Goal: Task Accomplishment & Management: Complete application form

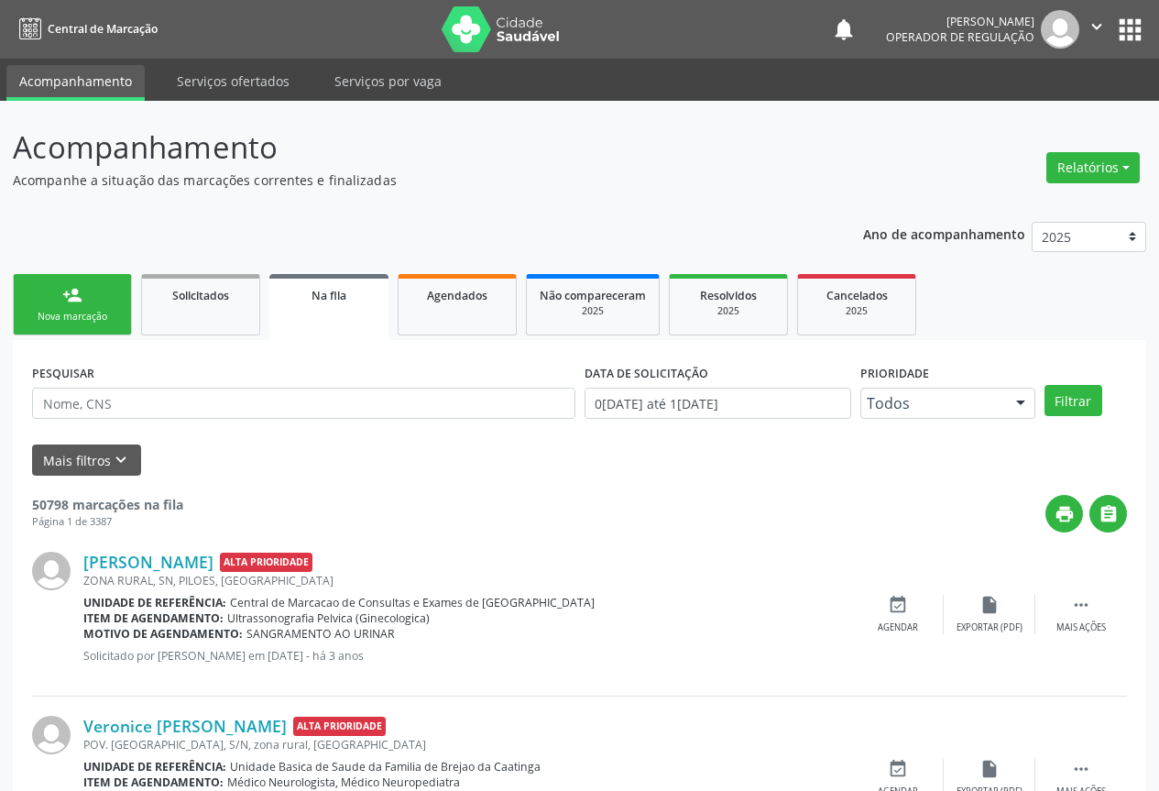
click at [70, 314] on div "Nova marcação" at bounding box center [73, 317] width 92 height 14
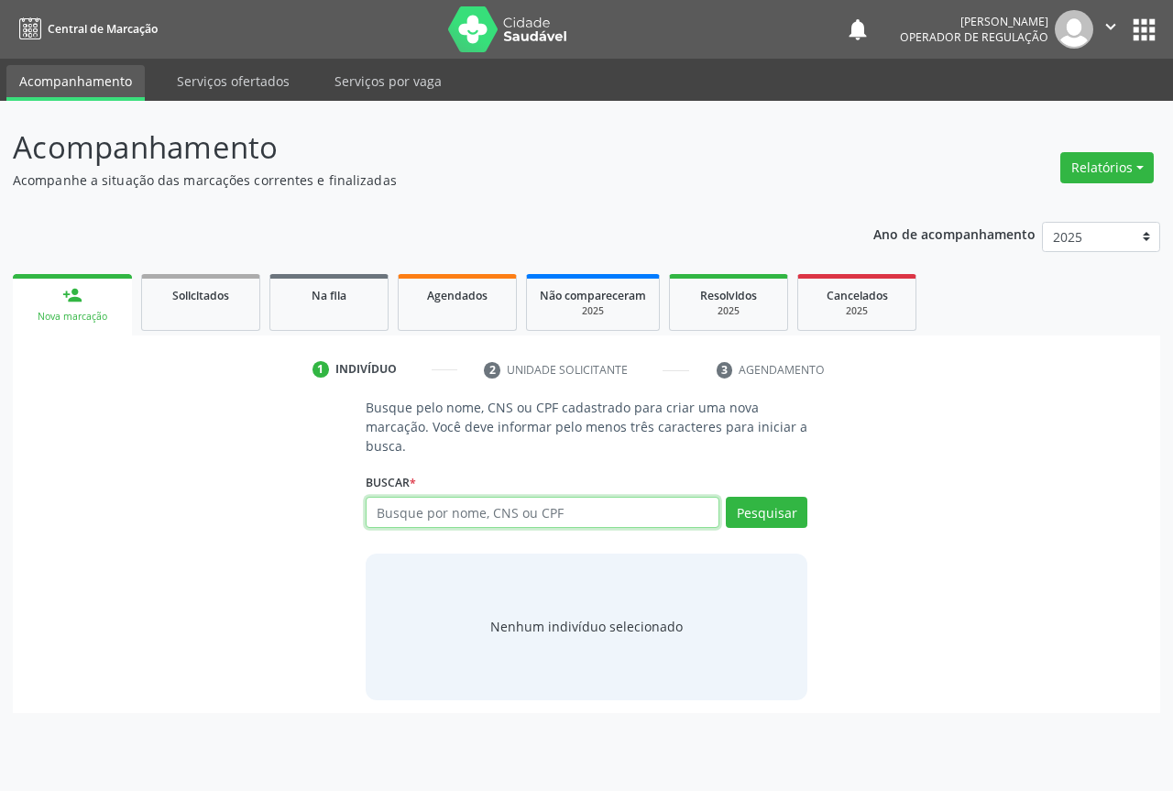
click at [426, 511] on input "text" at bounding box center [543, 512] width 354 height 31
type input "708102573715239"
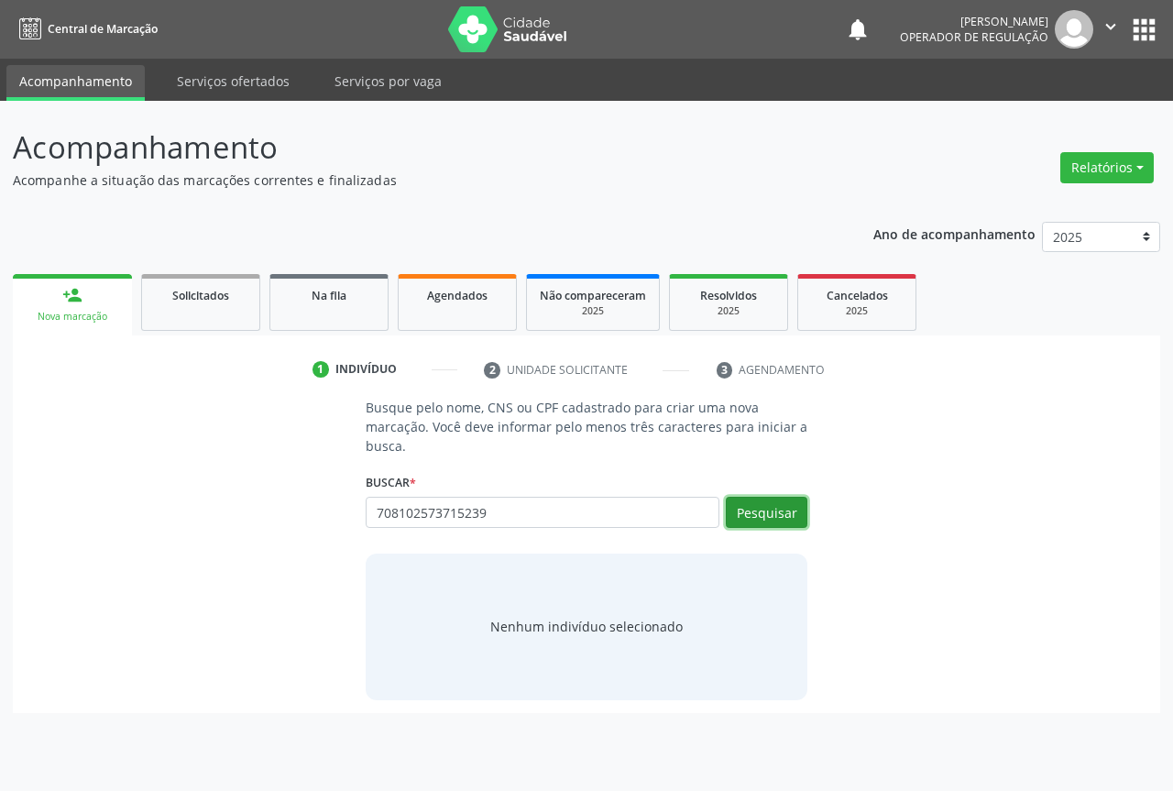
click at [780, 513] on button "Pesquisar" at bounding box center [767, 512] width 82 height 31
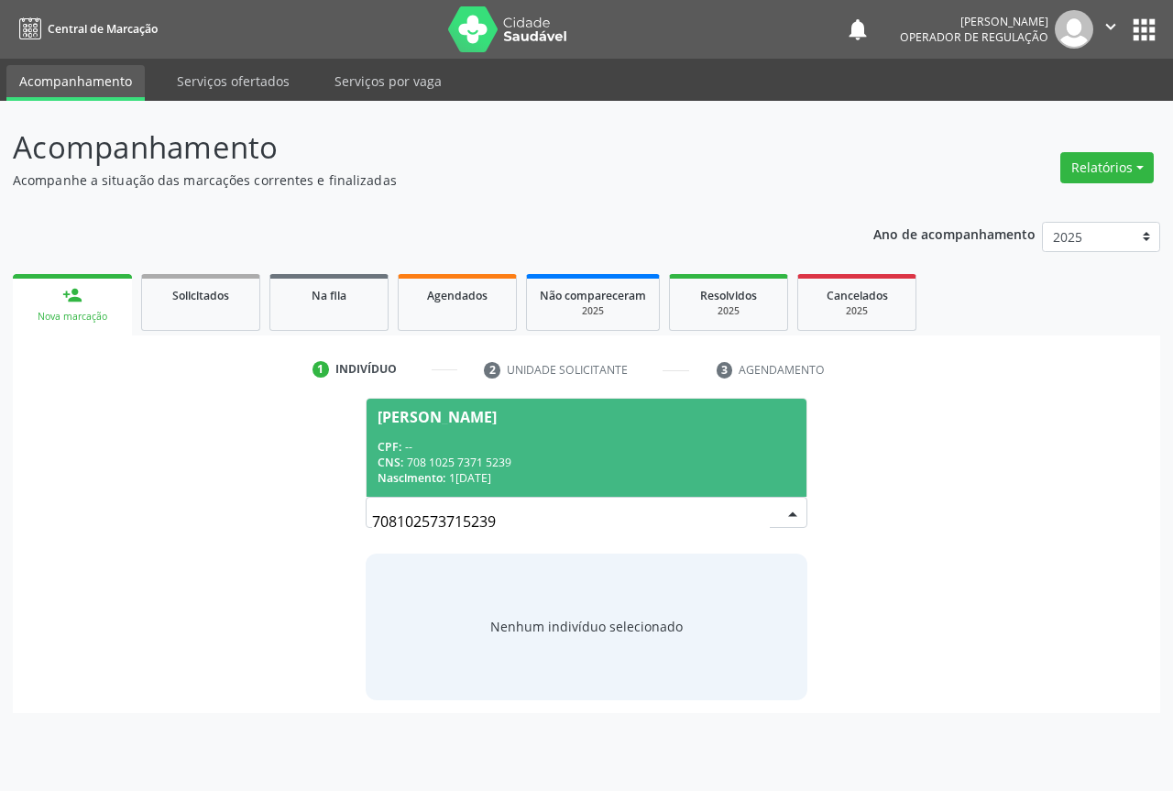
click at [517, 430] on span "[PERSON_NAME] CPF: -- CNS: 708 1025 7371 5239 Nascimento: [DATE]" at bounding box center [586, 447] width 440 height 98
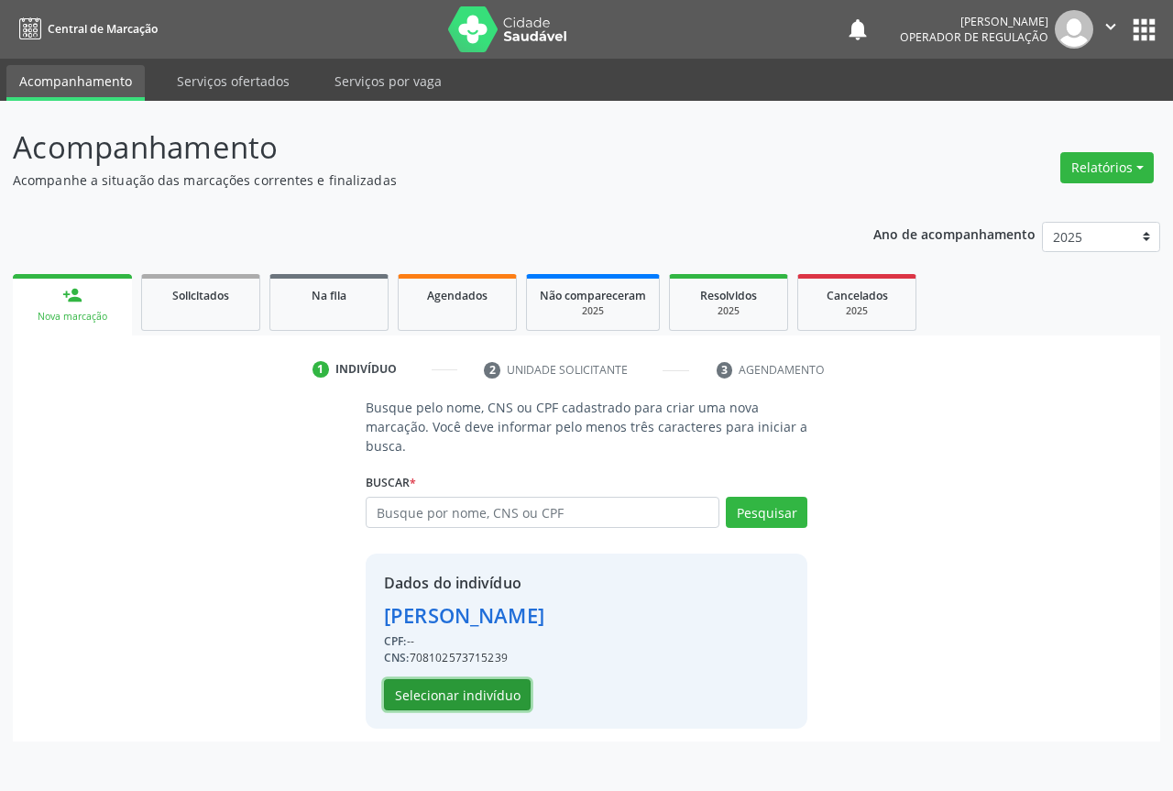
click at [437, 702] on button "Selecionar indivíduo" at bounding box center [457, 694] width 147 height 31
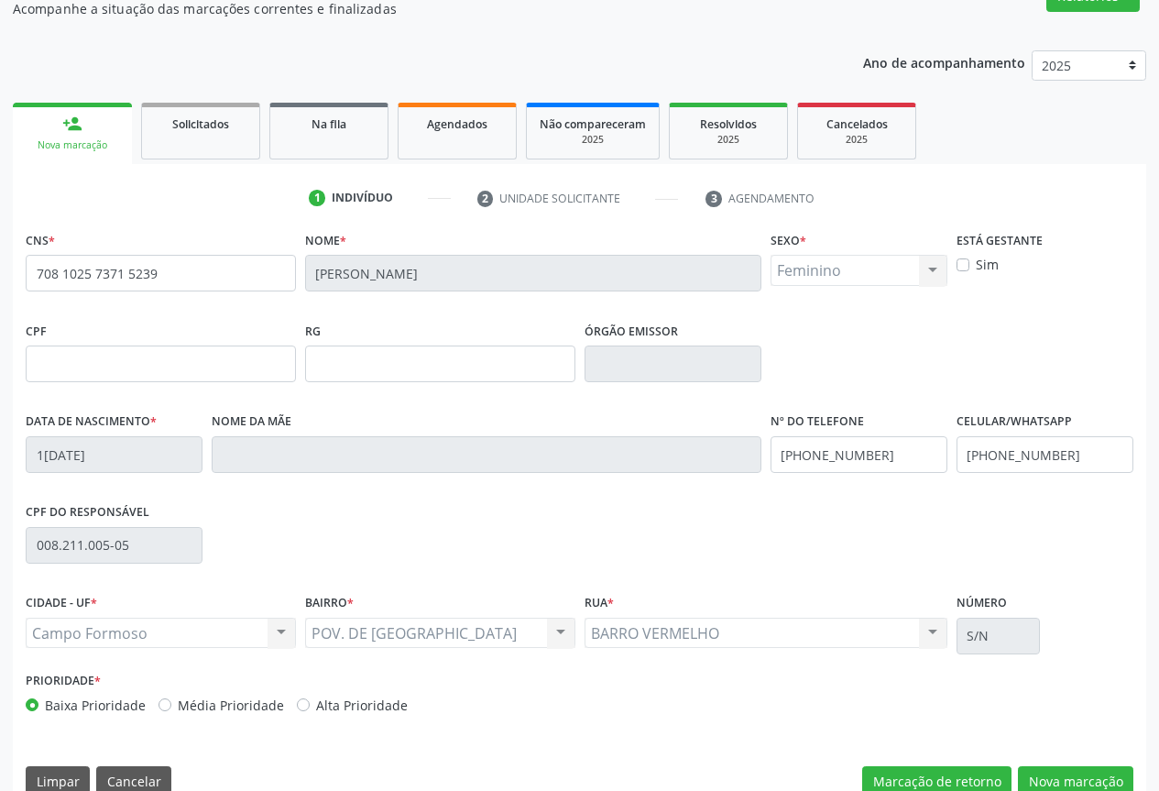
scroll to position [202, 0]
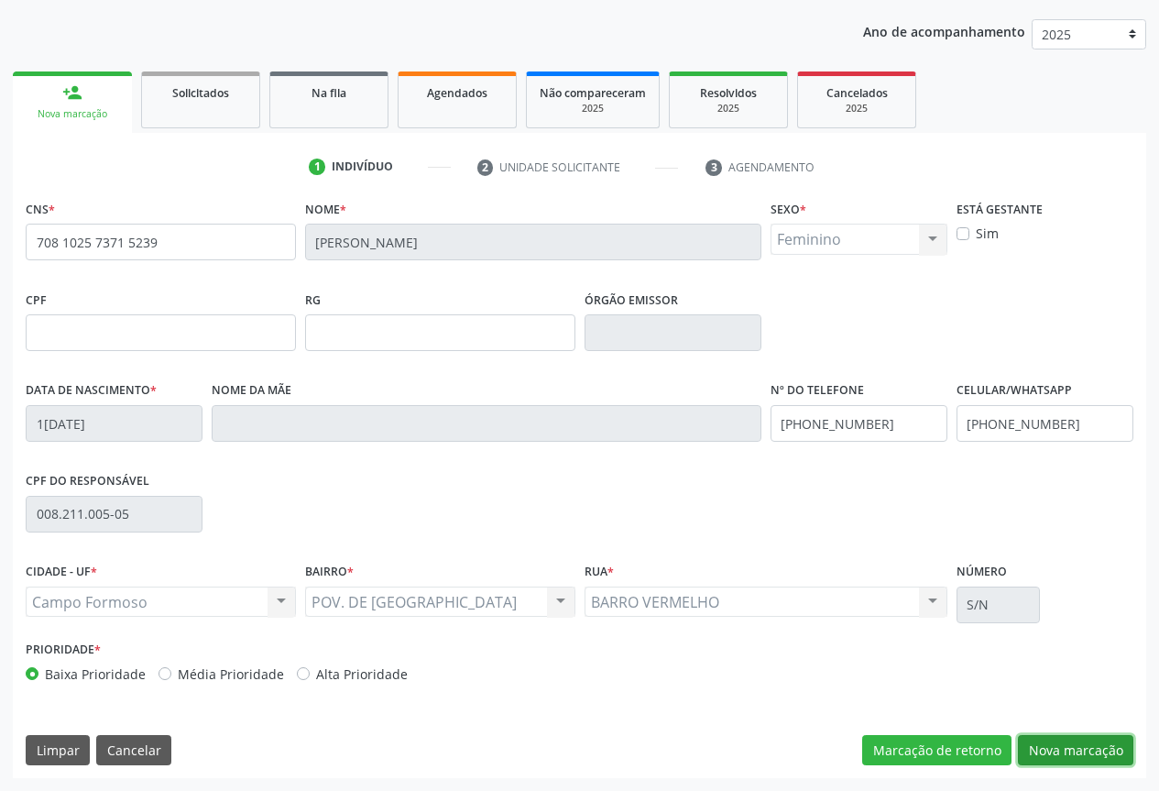
click at [1044, 748] on button "Nova marcação" at bounding box center [1075, 750] width 115 height 31
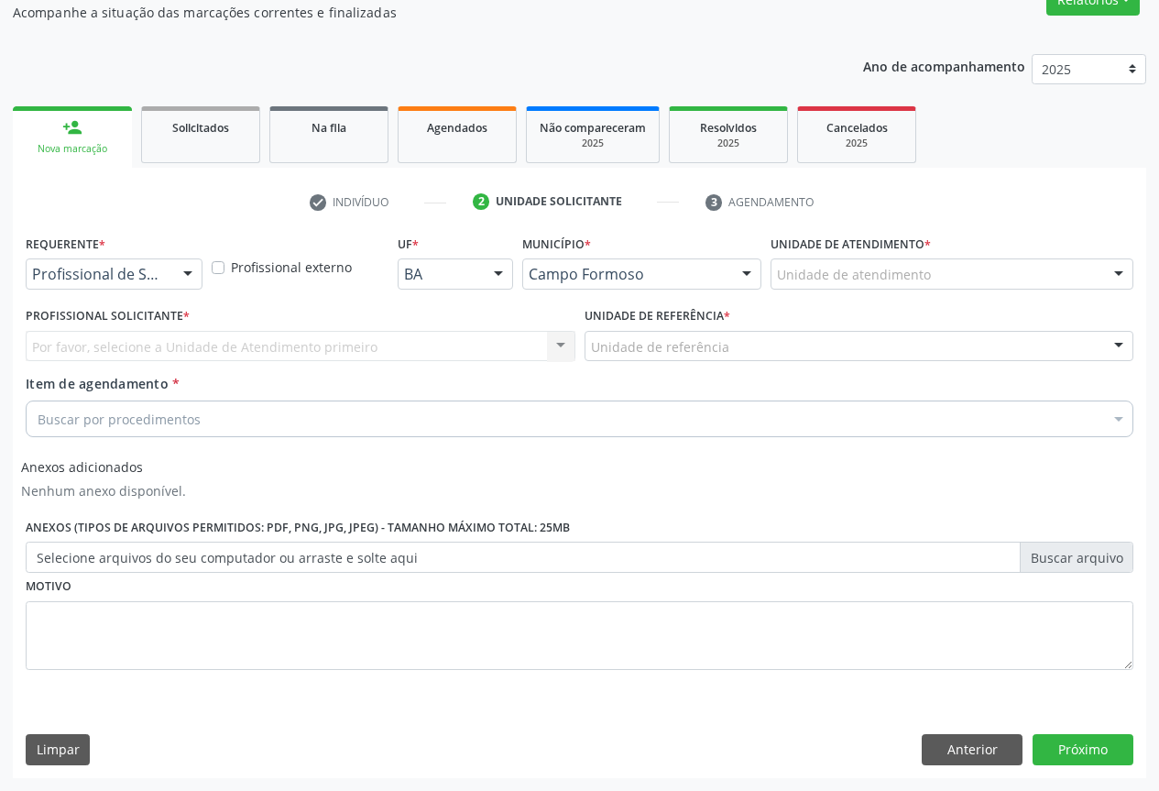
click at [185, 268] on div at bounding box center [187, 274] width 27 height 31
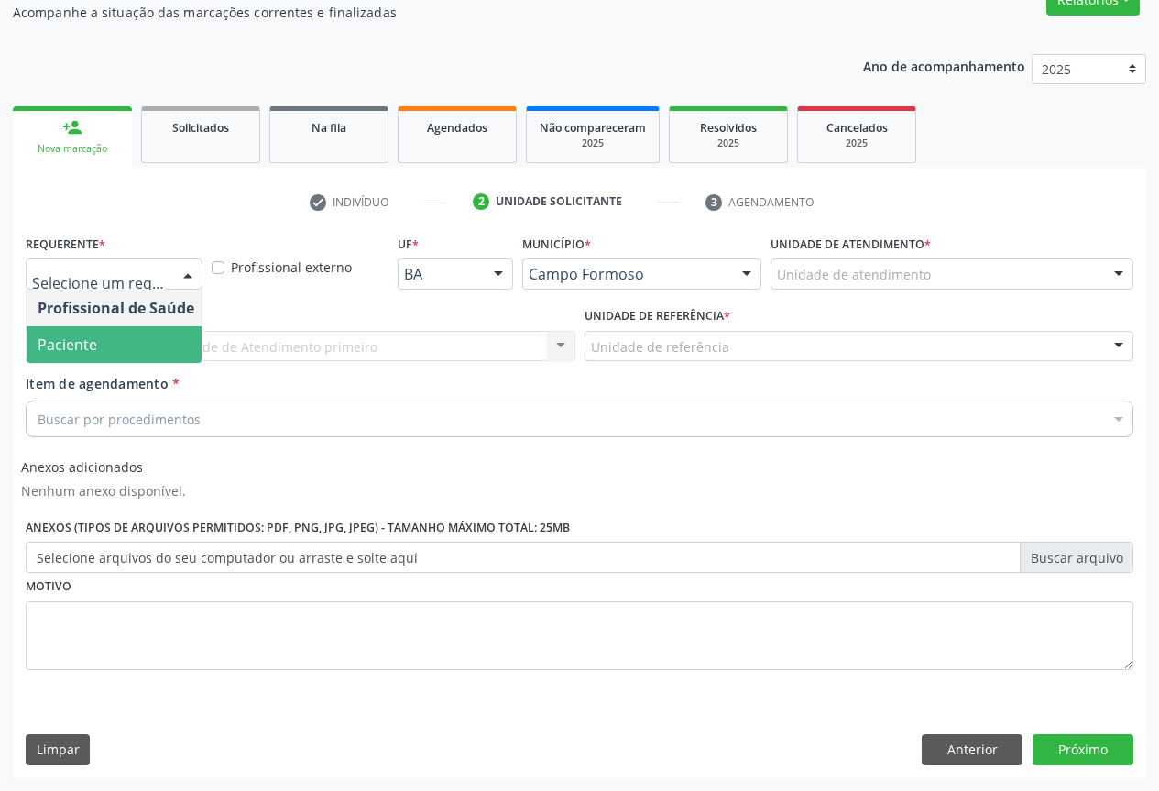
click at [120, 342] on span "Paciente" at bounding box center [116, 344] width 179 height 37
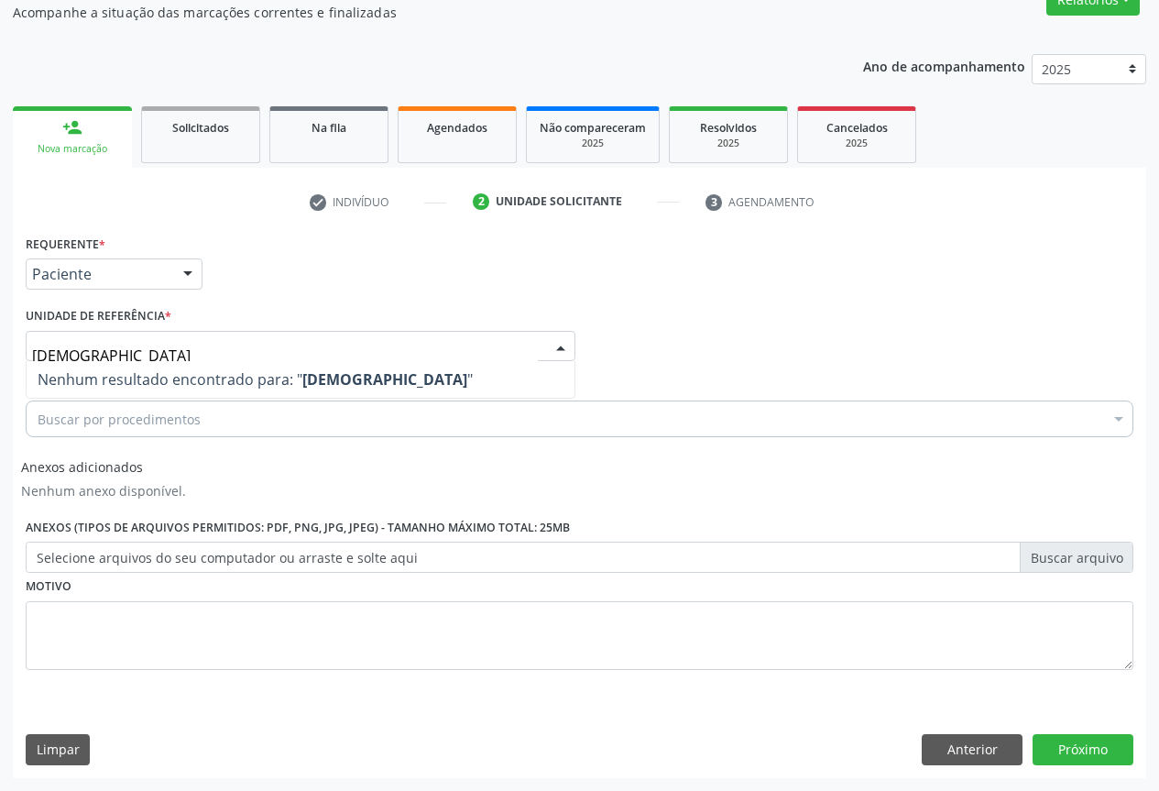
type input "[DEMOGRAPHIC_DATA]"
click at [30, 349] on div at bounding box center [301, 346] width 550 height 31
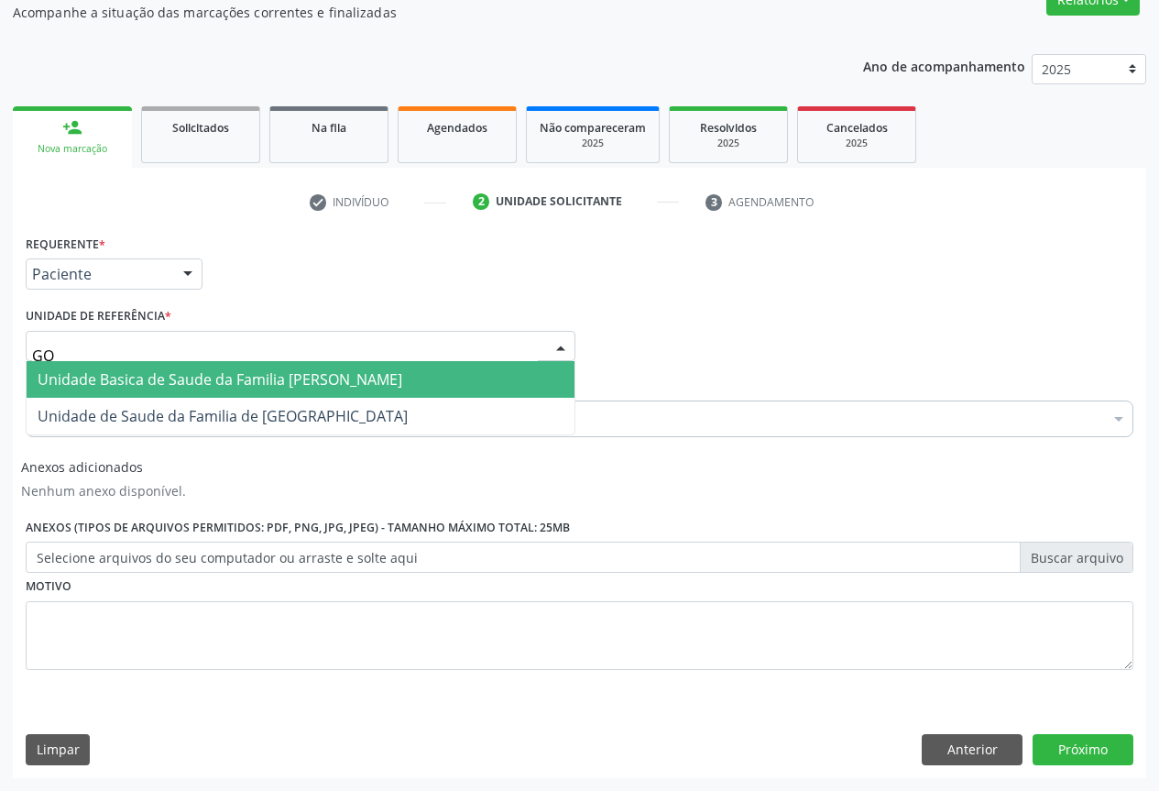
type input "[DEMOGRAPHIC_DATA]"
click at [67, 382] on span "Unidade Basica de Saude da Familia [PERSON_NAME]" at bounding box center [220, 379] width 365 height 20
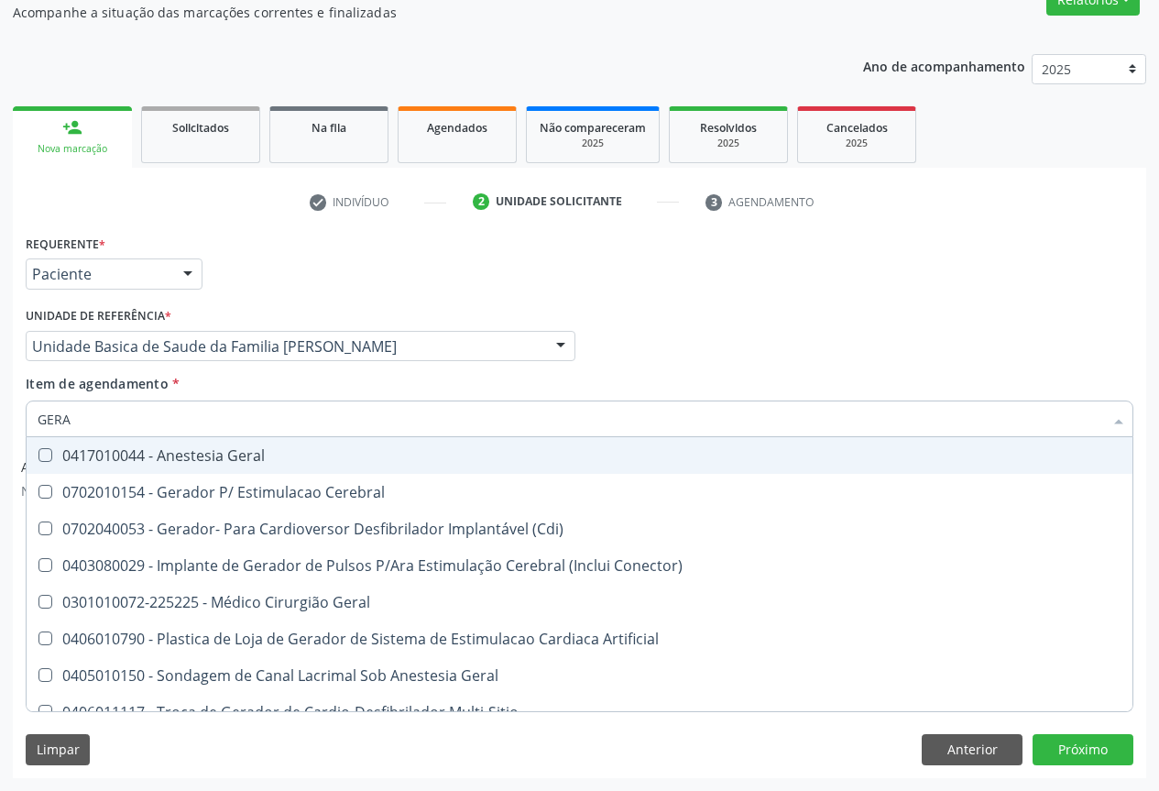
type input "GERAL"
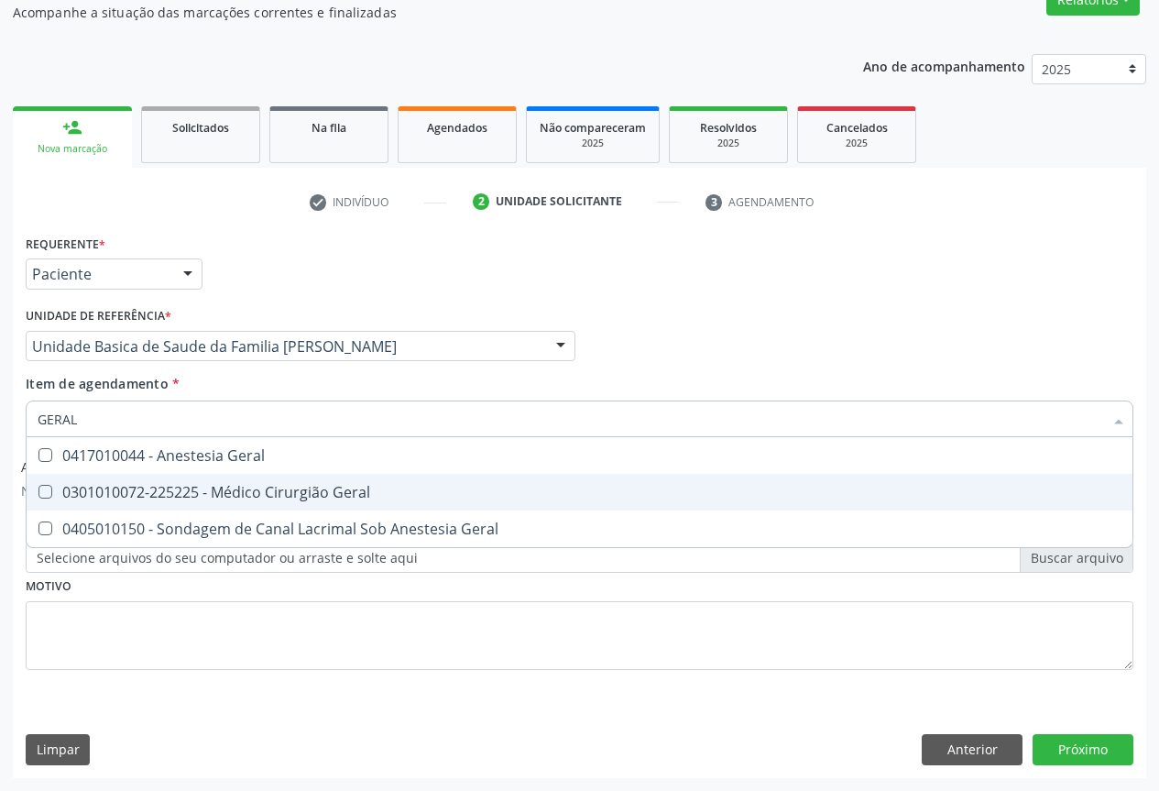
click at [236, 490] on div "0301010072-225225 - Médico Cirurgião Geral" at bounding box center [580, 492] width 1084 height 15
checkbox Geral "true"
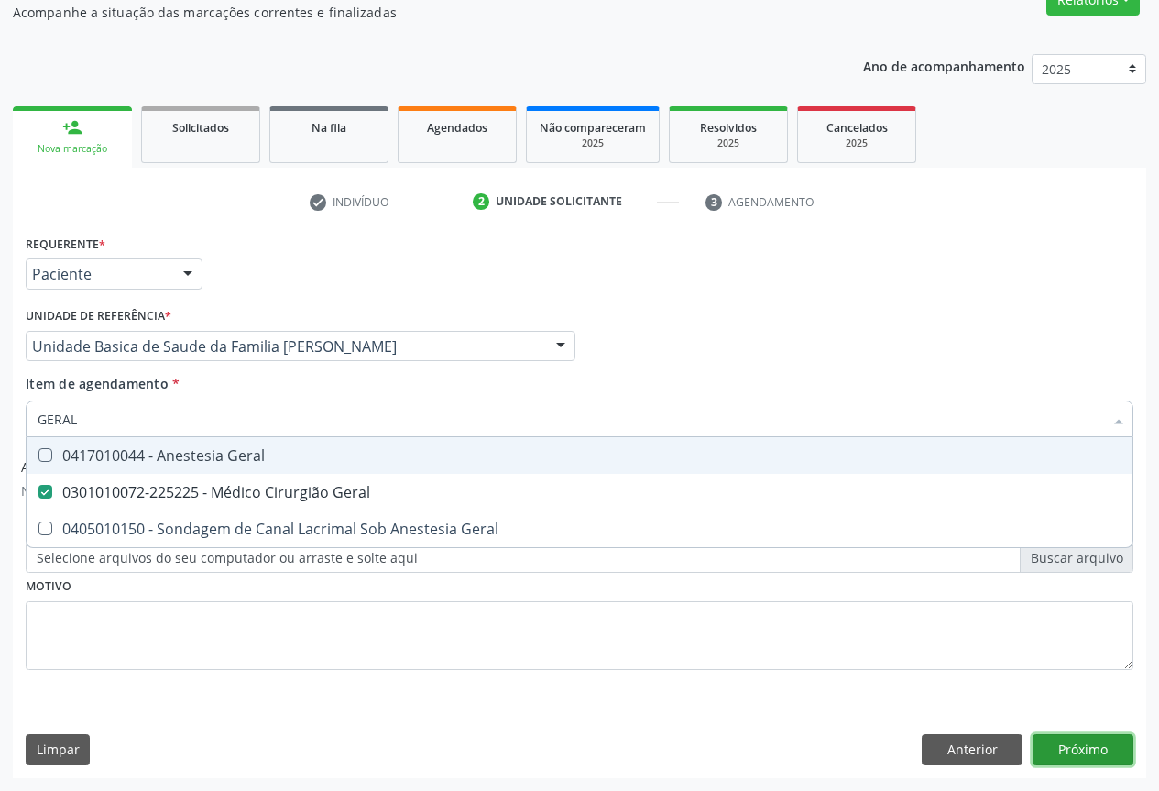
click at [1090, 746] on button "Próximo" at bounding box center [1082, 749] width 101 height 31
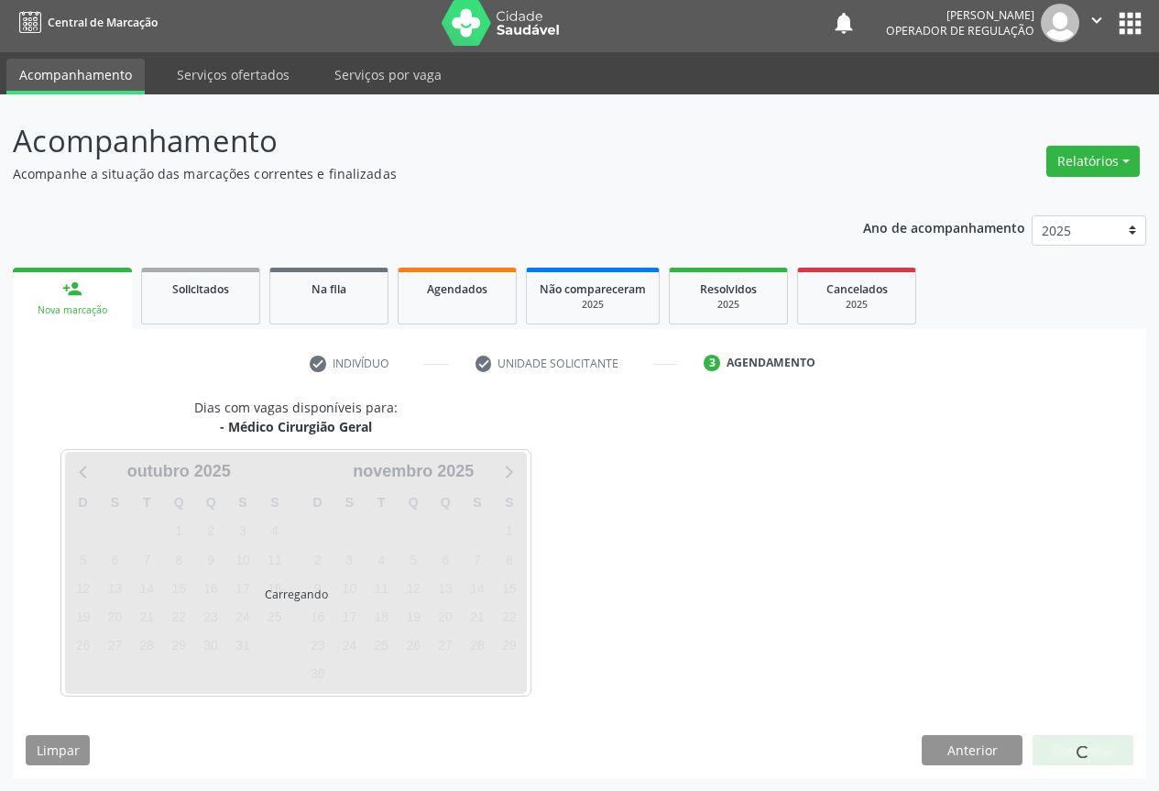
scroll to position [6, 0]
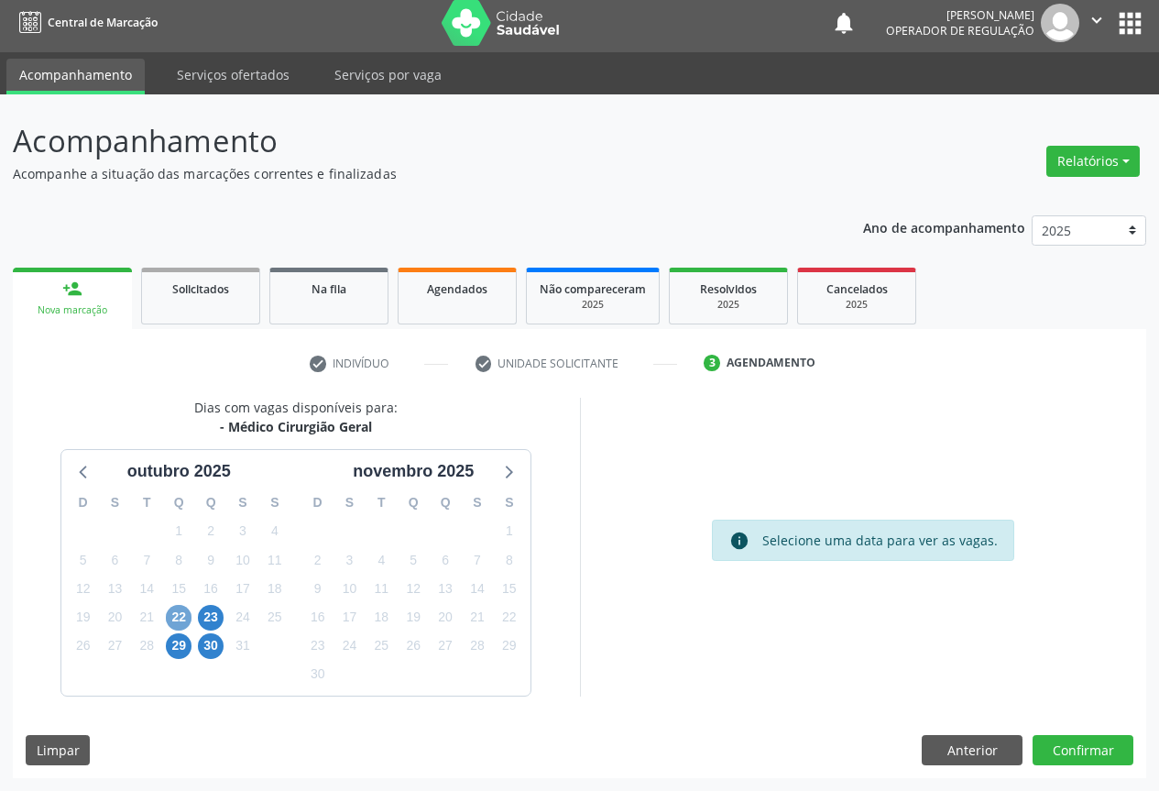
click at [177, 614] on span "22" at bounding box center [179, 618] width 26 height 26
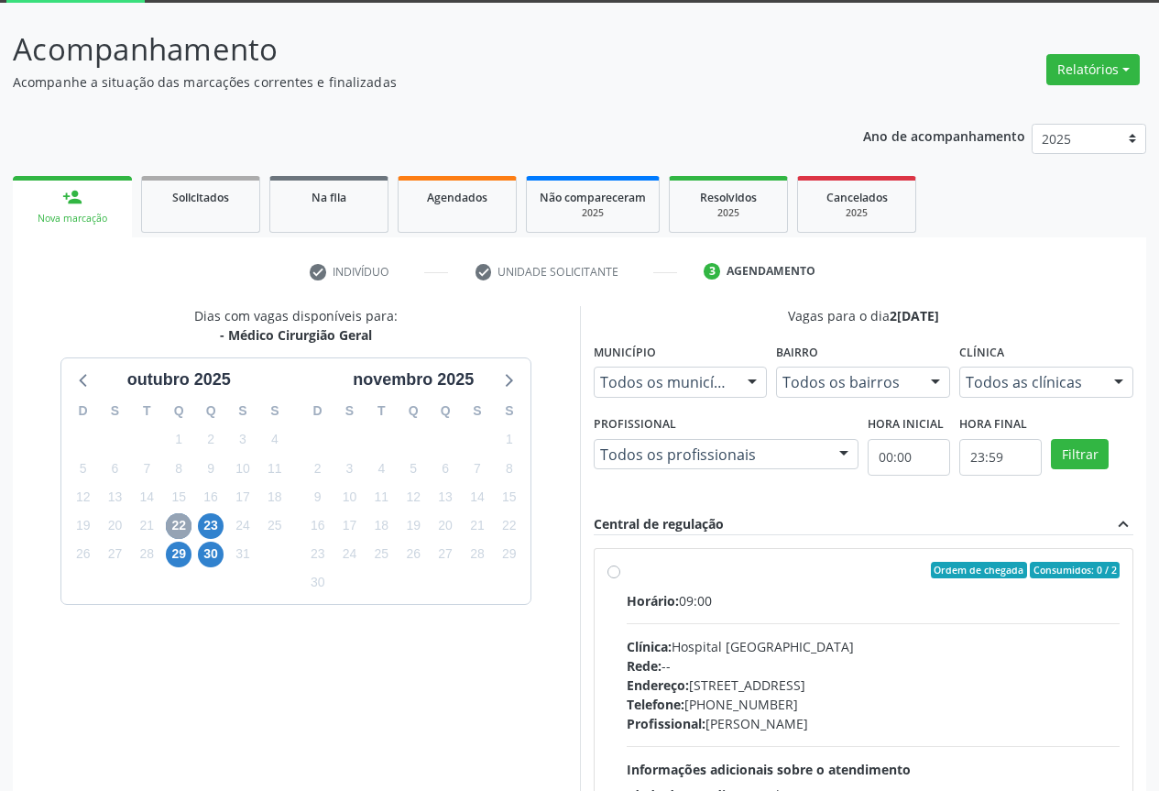
scroll to position [271, 0]
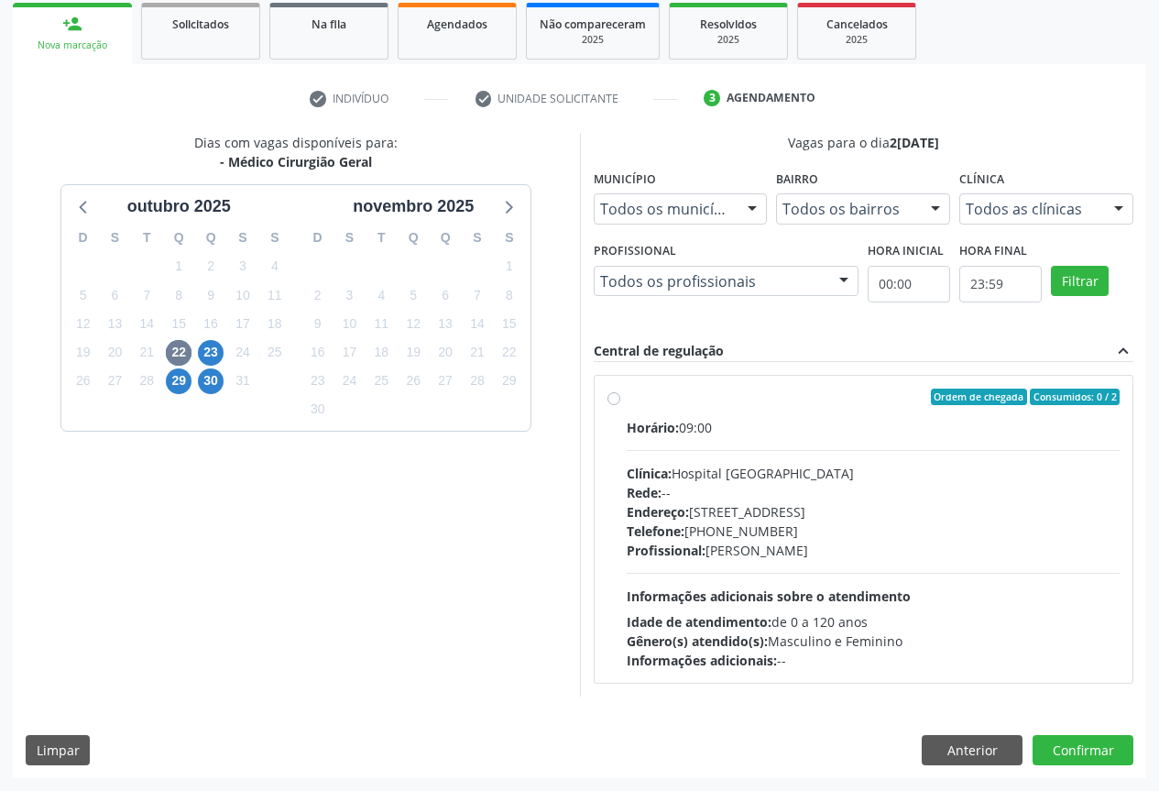
click at [627, 397] on label "Ordem de chegada Consumidos: 0 / 2 Horário: 09:00 Clínica: Hospital [GEOGRAPHIC…" at bounding box center [874, 528] width 494 height 281
click at [614, 397] on input "Ordem de chegada Consumidos: 0 / 2 Horário: 09:00 Clínica: Hospital [GEOGRAPHIC…" at bounding box center [613, 396] width 13 height 16
radio input "true"
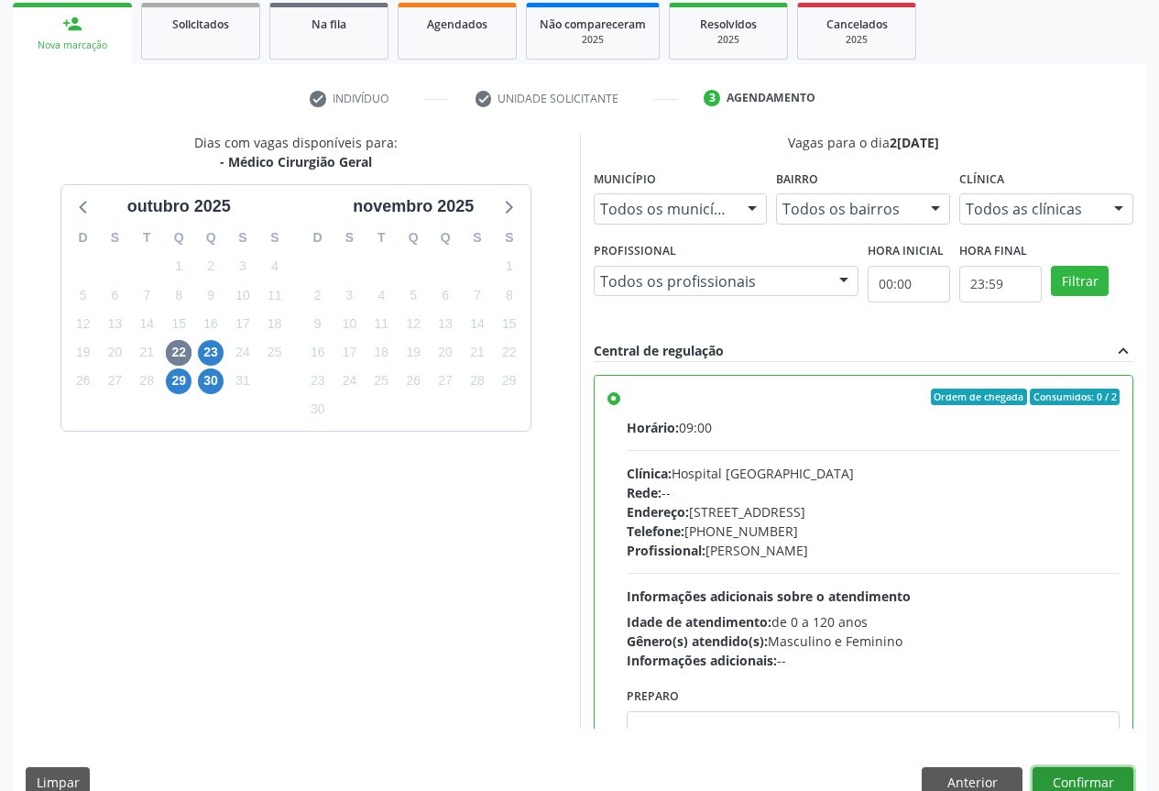
click at [1086, 780] on button "Confirmar" at bounding box center [1082, 782] width 101 height 31
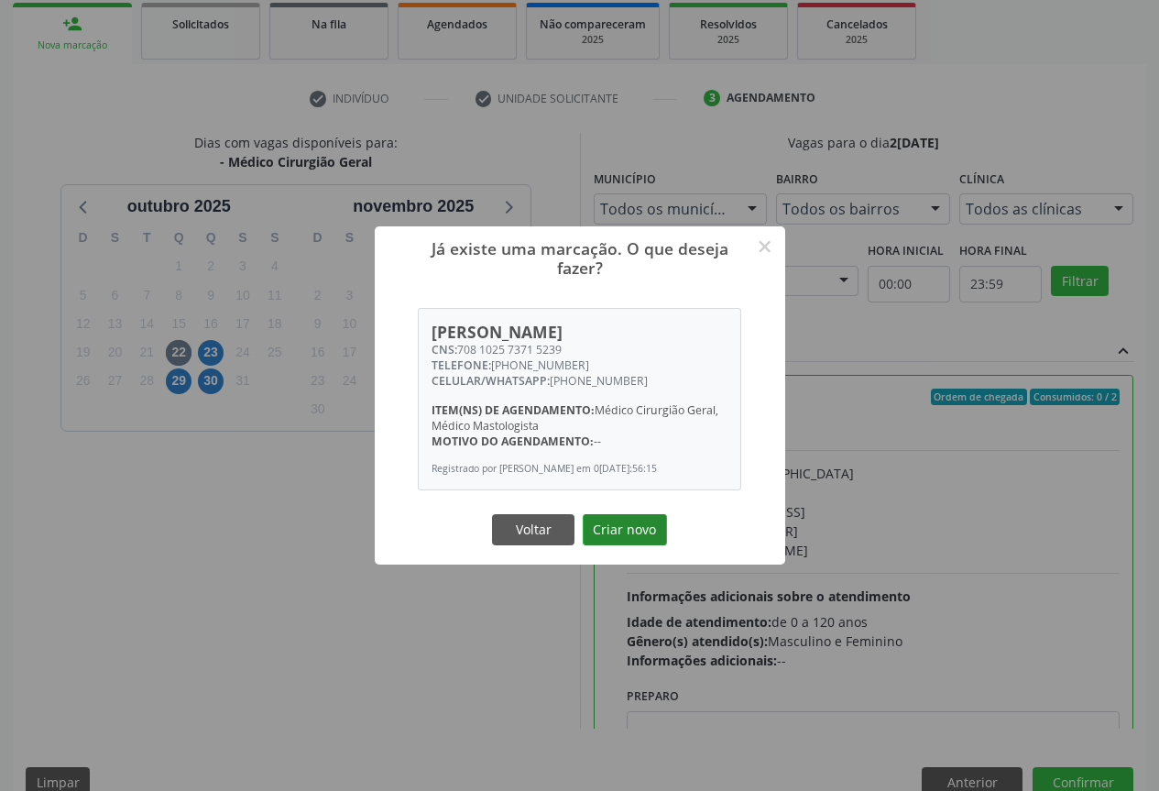
click at [610, 536] on button "Criar novo" at bounding box center [625, 529] width 84 height 31
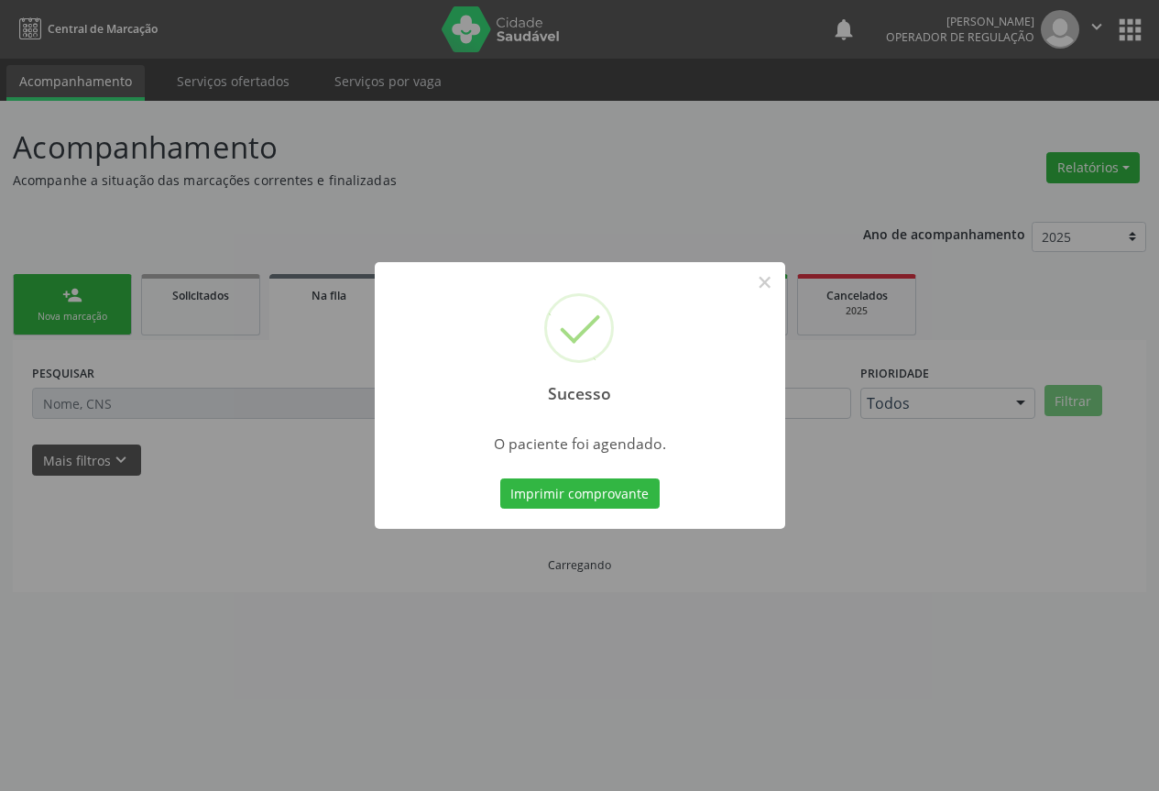
scroll to position [0, 0]
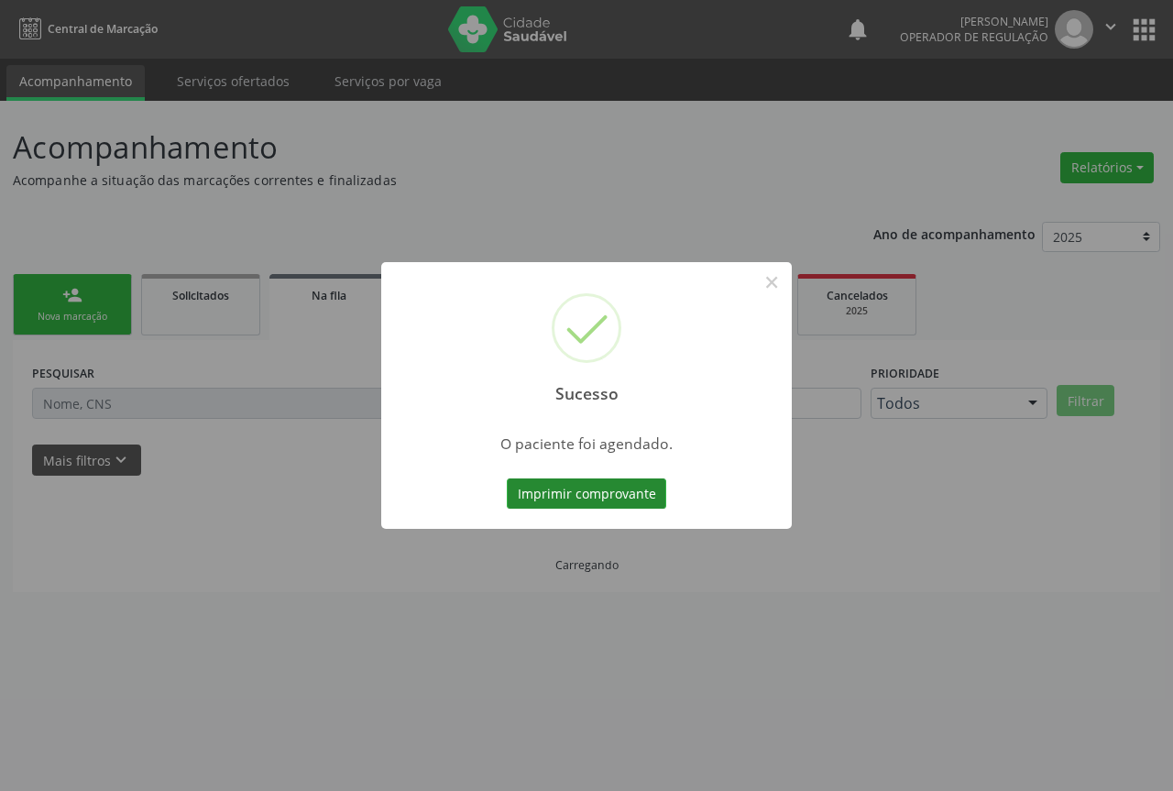
click at [620, 496] on button "Imprimir comprovante" at bounding box center [586, 493] width 159 height 31
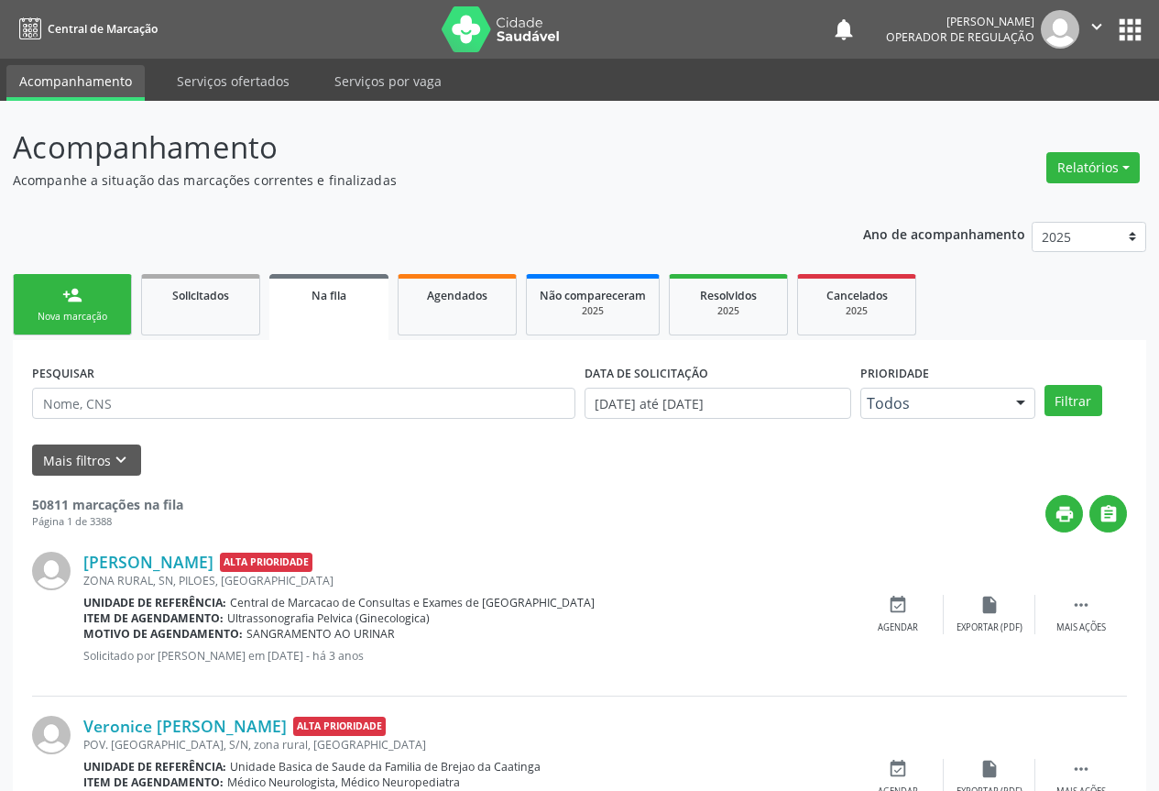
click at [1085, 27] on button "" at bounding box center [1096, 29] width 35 height 38
click at [1006, 119] on link "Sair" at bounding box center [1050, 112] width 126 height 26
